Goal: Task Accomplishment & Management: Manage account settings

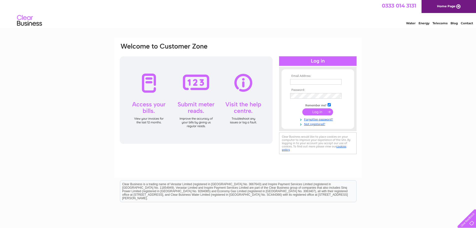
type input "skellisterstores@live.co.uk"
click at [316, 62] on div at bounding box center [318, 61] width 78 height 10
click at [148, 86] on div at bounding box center [196, 100] width 153 height 88
click at [324, 62] on div at bounding box center [318, 61] width 78 height 10
click at [315, 112] on input "submit" at bounding box center [318, 111] width 31 height 7
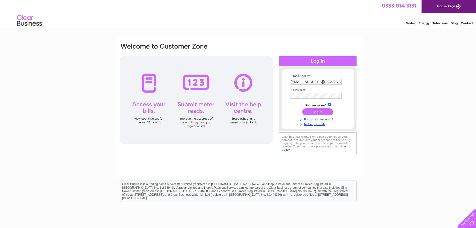
click at [328, 111] on input "submit" at bounding box center [318, 111] width 31 height 7
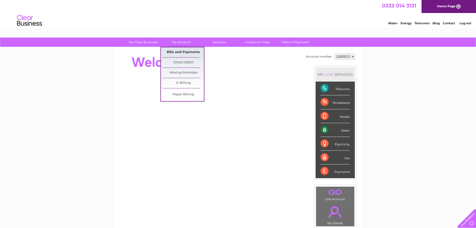
click at [187, 51] on link "Bills and Payments" at bounding box center [183, 52] width 41 height 10
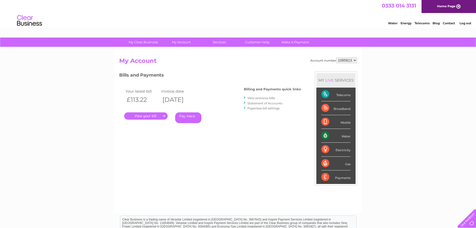
click at [152, 115] on link "." at bounding box center [146, 115] width 44 height 7
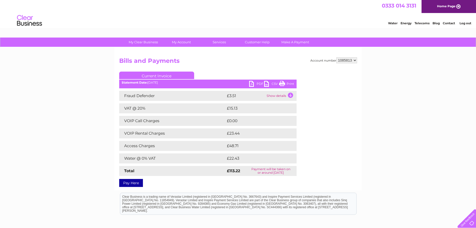
click at [251, 84] on link "PDF" at bounding box center [256, 84] width 15 height 7
